Goal: Find specific page/section: Find specific page/section

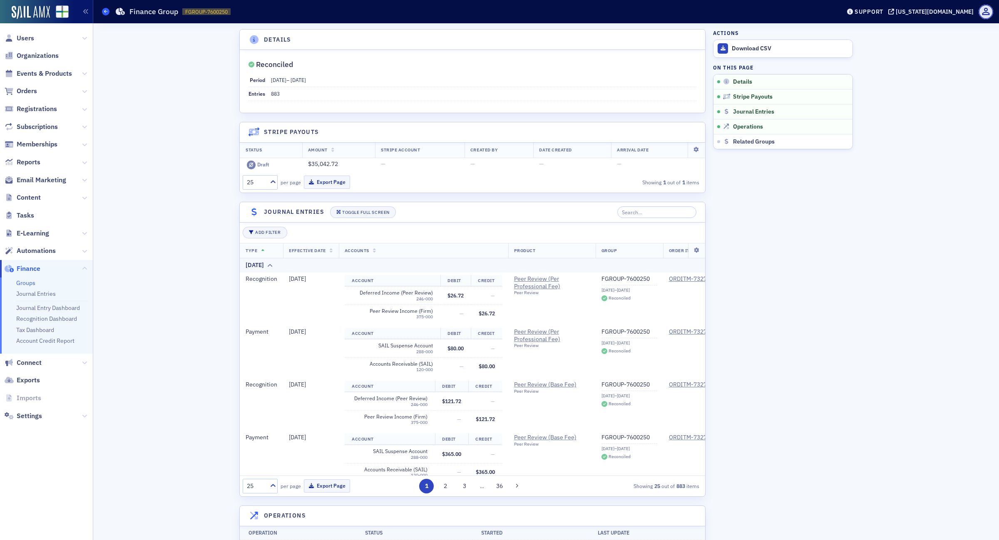
click at [104, 12] on icon at bounding box center [105, 12] width 3 height 4
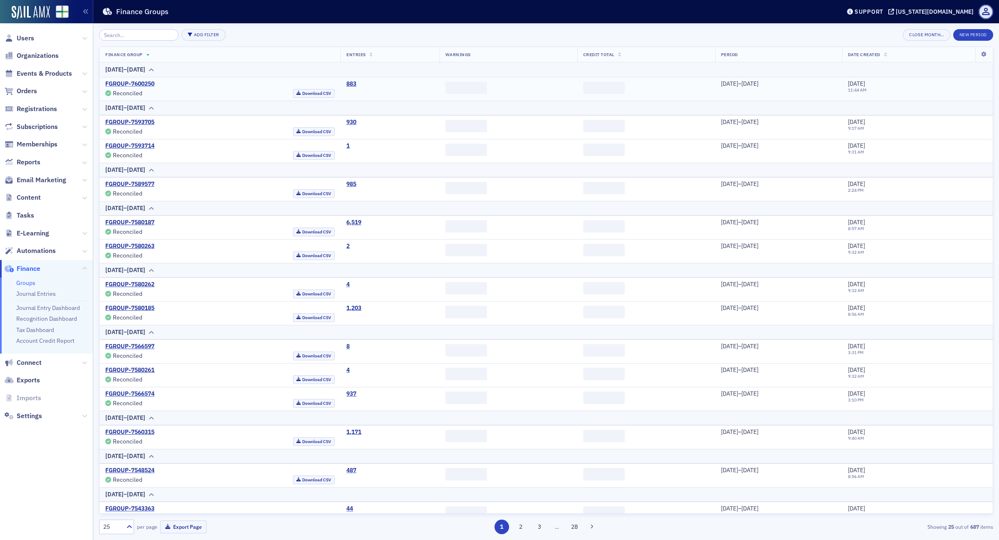
click at [137, 82] on link "FGROUP-7600250" at bounding box center [129, 83] width 49 height 7
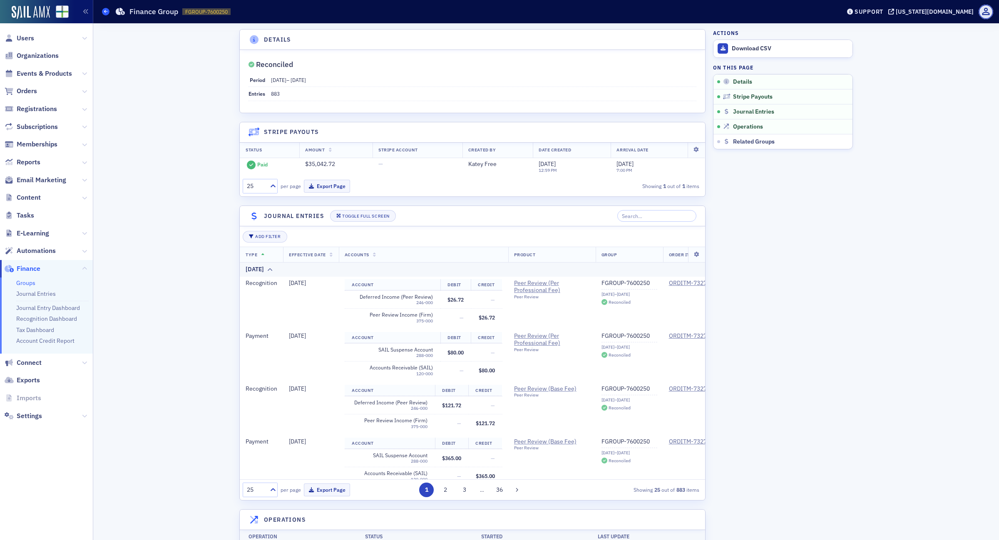
click at [104, 11] on icon at bounding box center [105, 12] width 3 height 4
